Goal: Navigation & Orientation: Find specific page/section

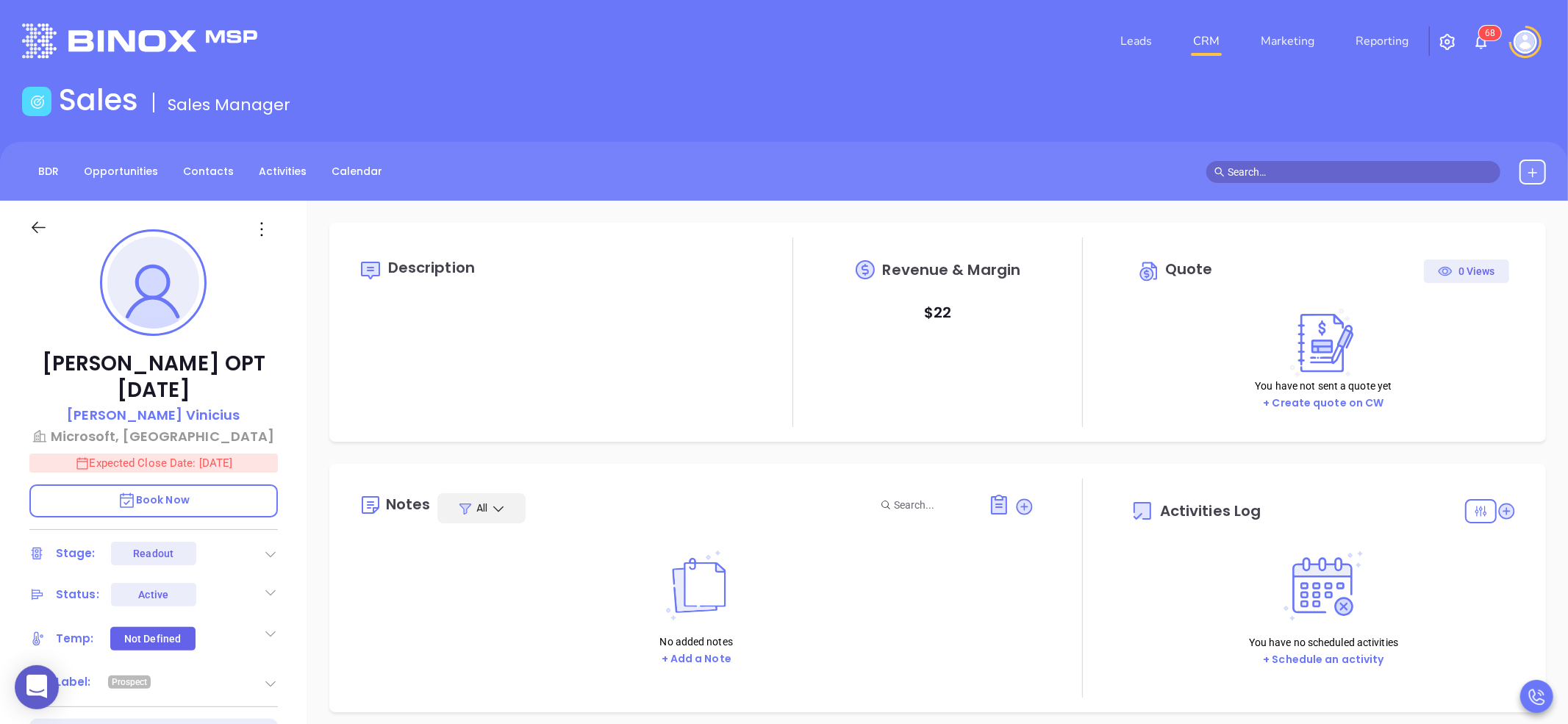
scroll to position [215, 0]
click at [130, 175] on link "Opportunities" at bounding box center [120, 172] width 92 height 25
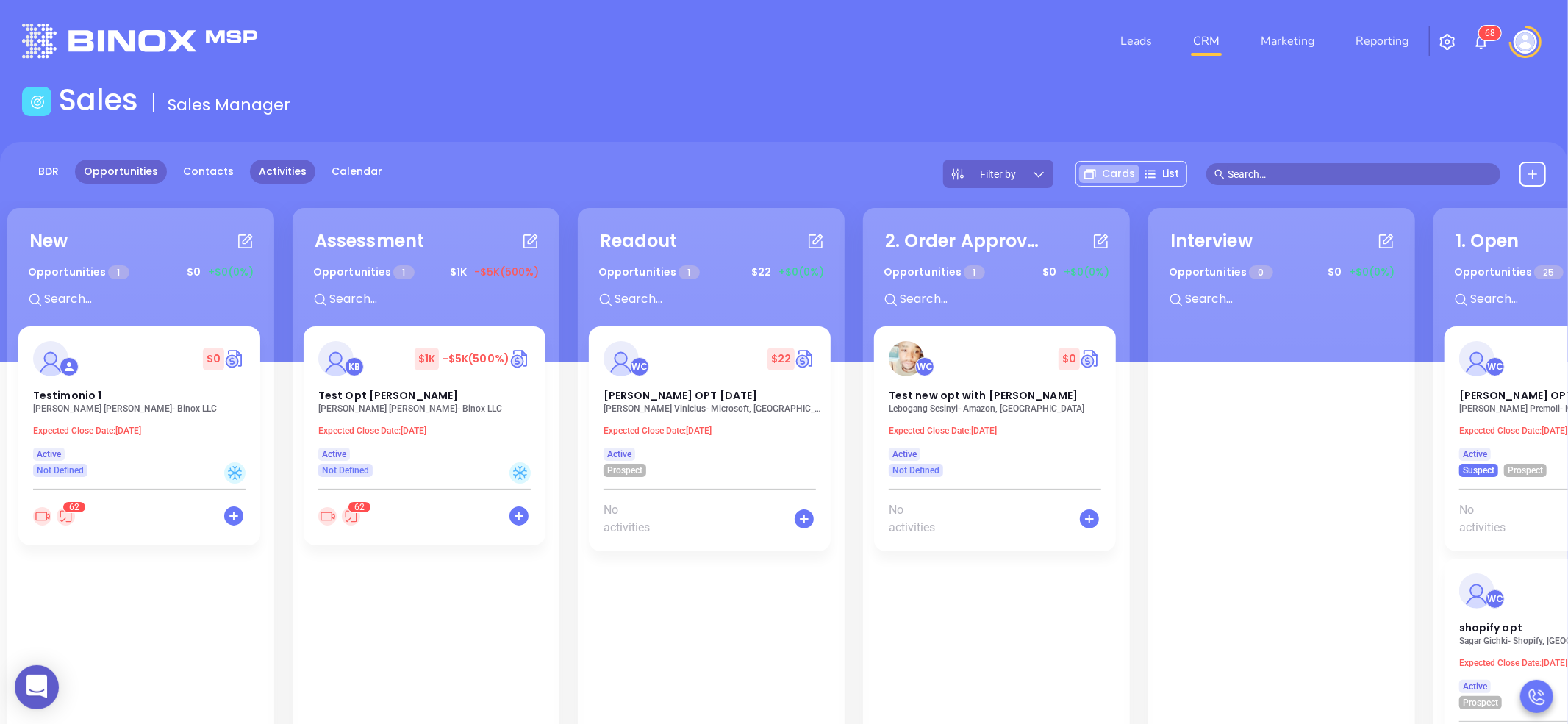
click at [286, 176] on link "Activities" at bounding box center [282, 172] width 65 height 25
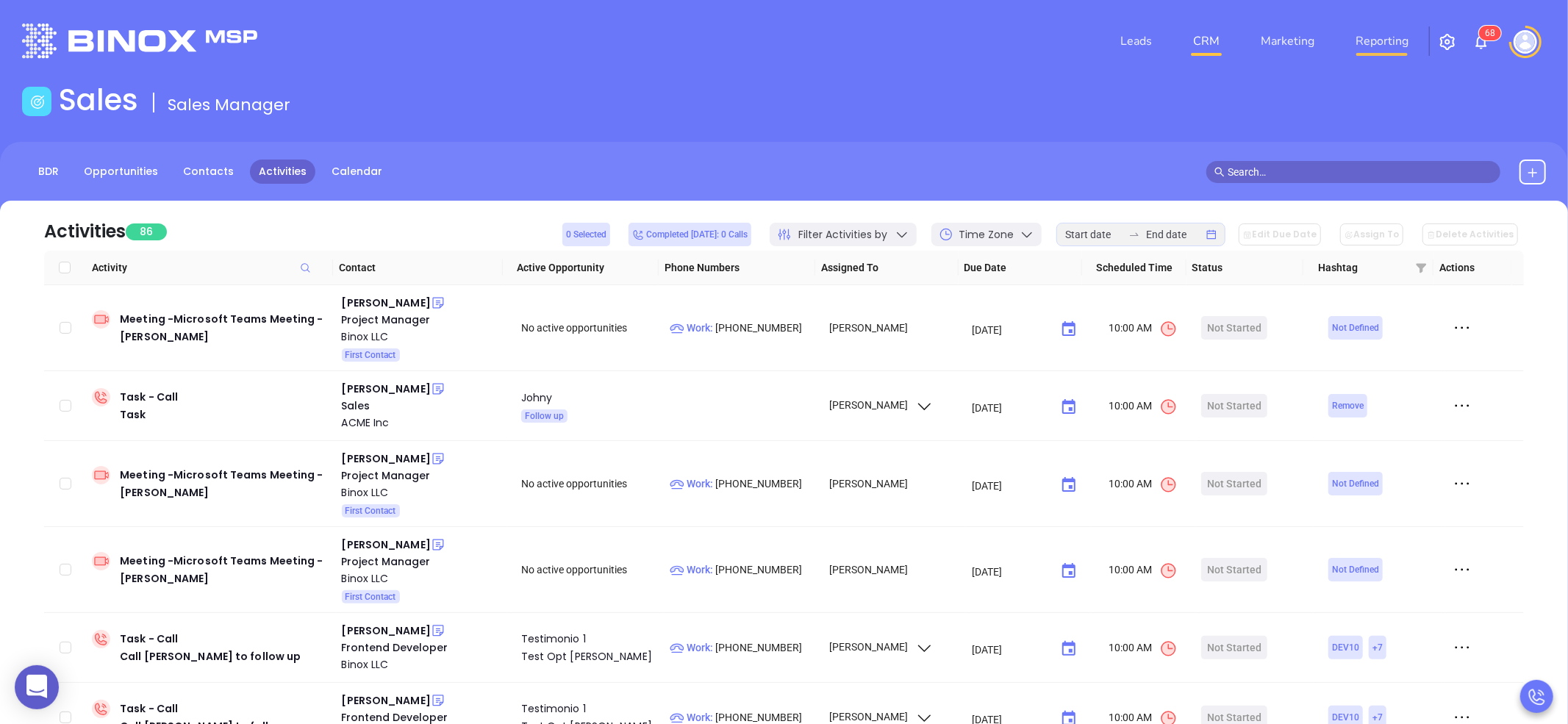
click at [1366, 38] on link "Reporting" at bounding box center [1382, 41] width 65 height 29
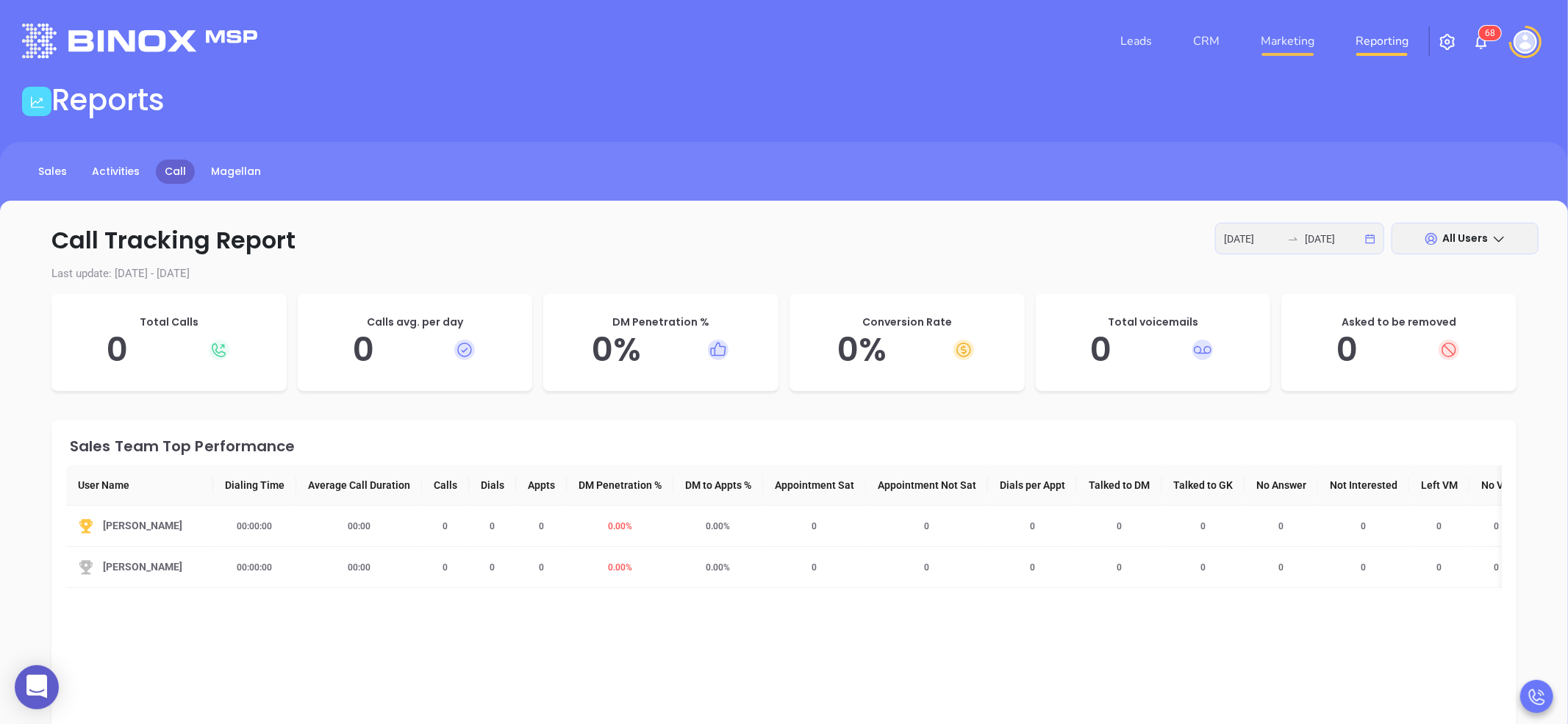
click at [1292, 35] on link "Marketing" at bounding box center [1287, 41] width 65 height 29
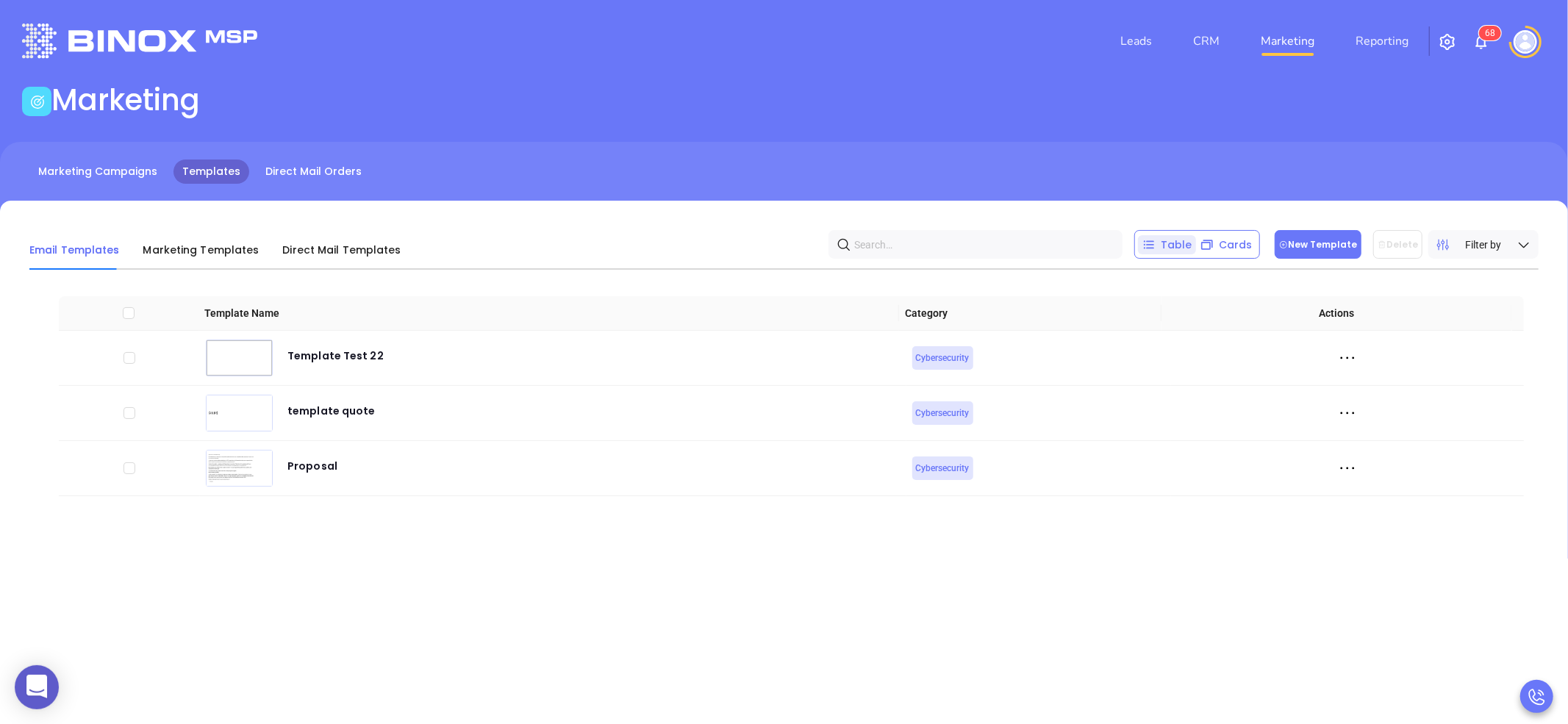
click at [1324, 245] on button "New Template" at bounding box center [1318, 244] width 87 height 28
